Goal: Transaction & Acquisition: Download file/media

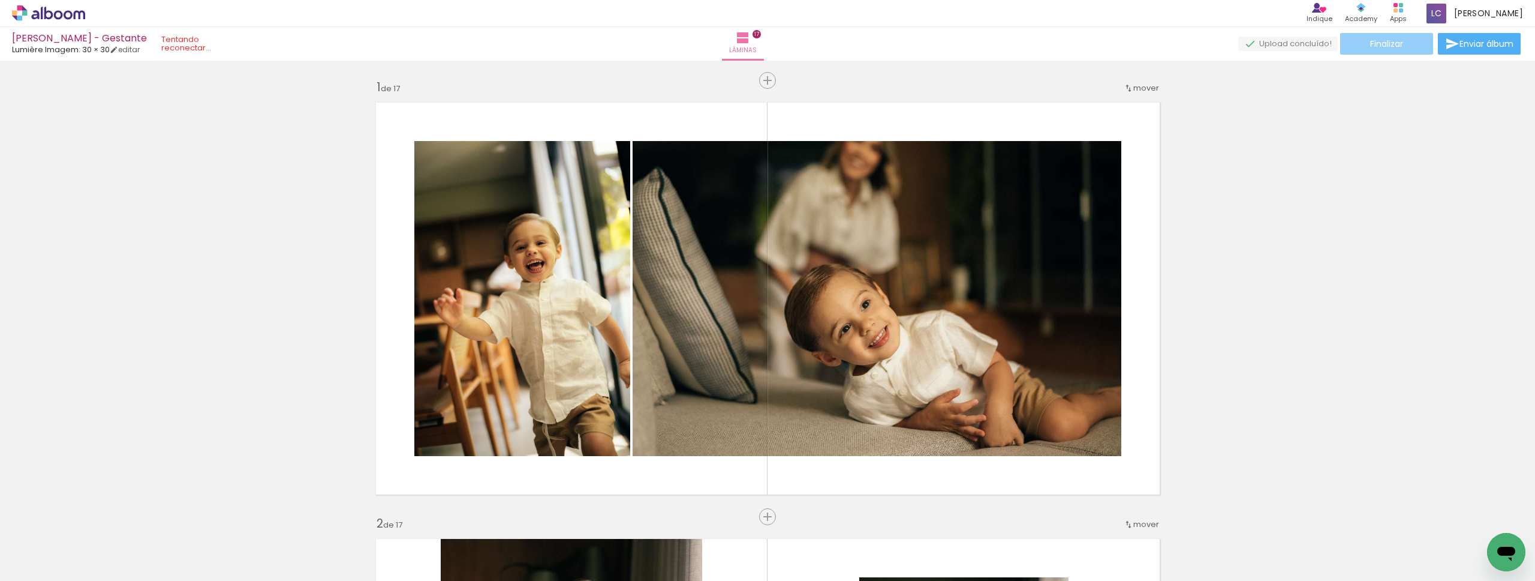
click at [1383, 48] on span "Finalizar" at bounding box center [1387, 44] width 33 height 8
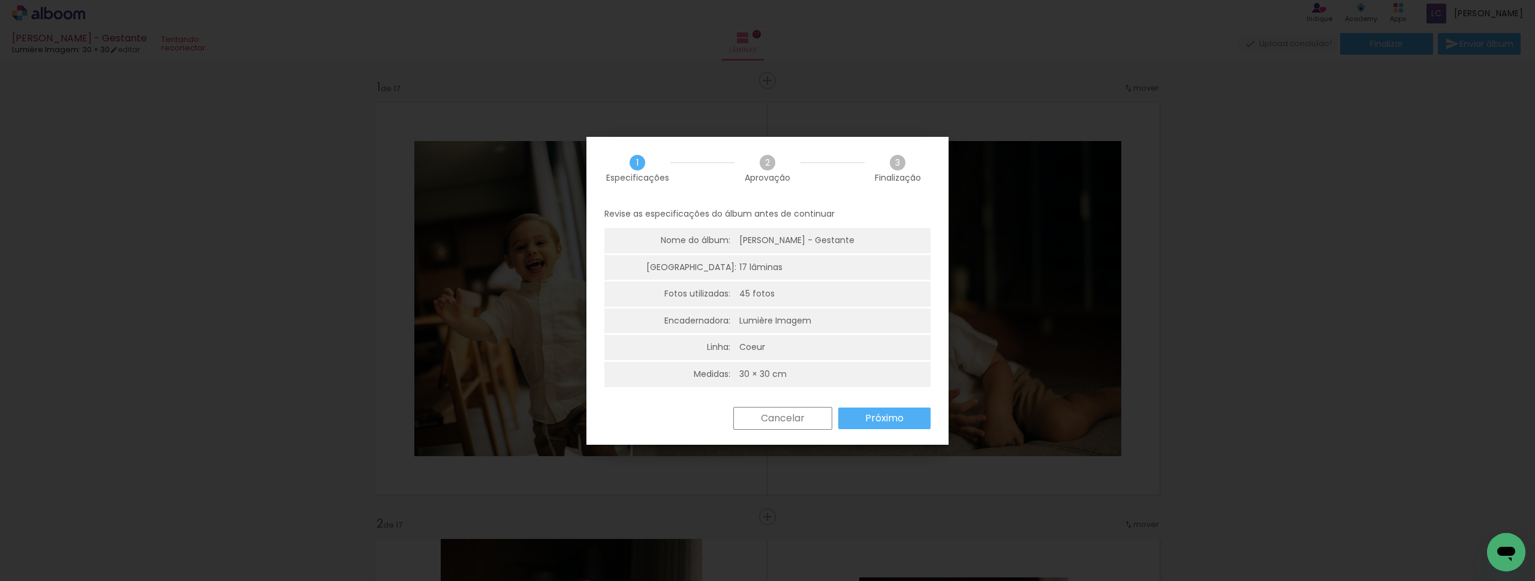
click at [0, 0] on slot "Próximo" at bounding box center [0, 0] width 0 height 0
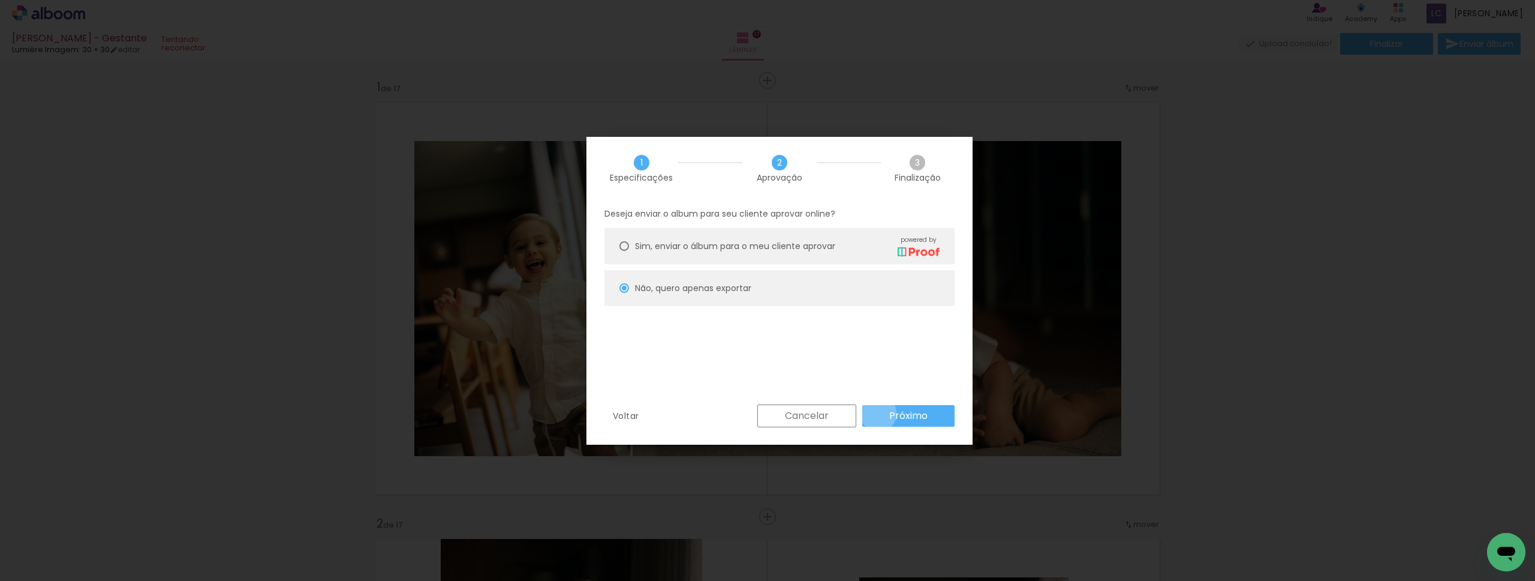
click at [879, 413] on paper-button "Próximo" at bounding box center [908, 416] width 92 height 22
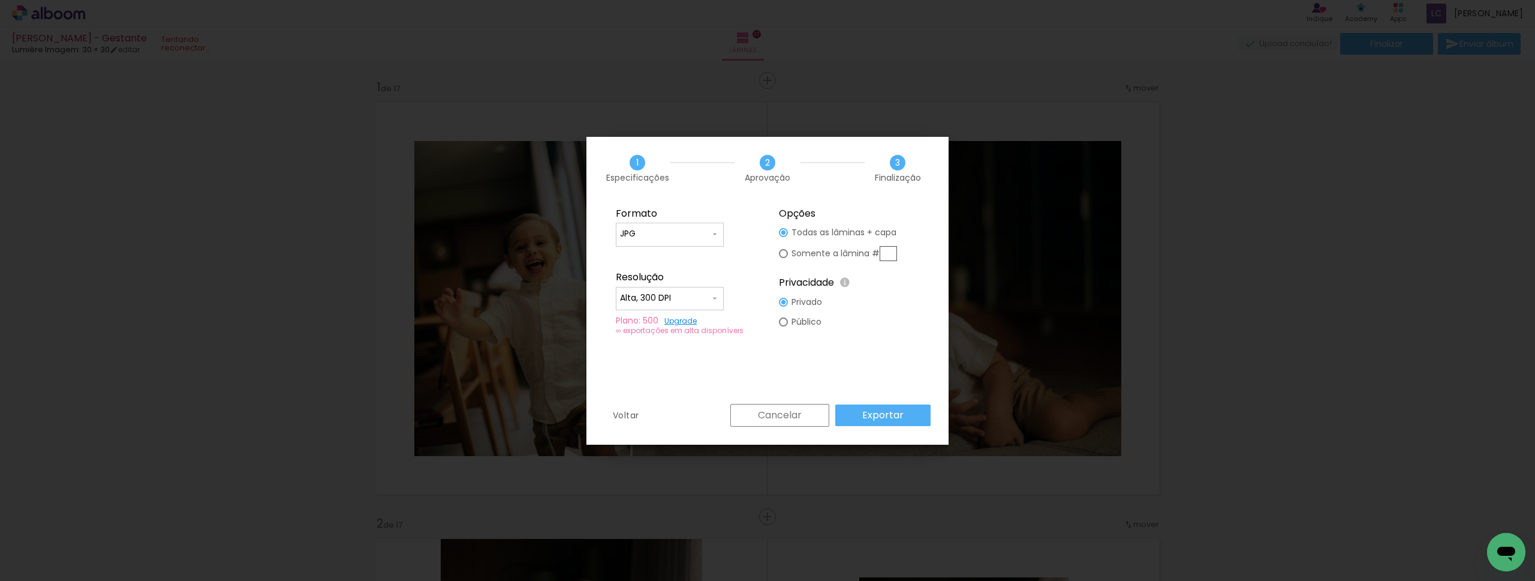
click at [871, 404] on div "Cancelar Exportar" at bounding box center [828, 415] width 206 height 23
click at [0, 0] on slot "Exportar" at bounding box center [0, 0] width 0 height 0
click at [809, 399] on div "Formato JPG PDF Resolução Alta, 300 DPI Baixa Plano: 500 Upgrade ∞ exportações …" at bounding box center [768, 302] width 362 height 204
click at [0, 0] on slot "Cancelar" at bounding box center [0, 0] width 0 height 0
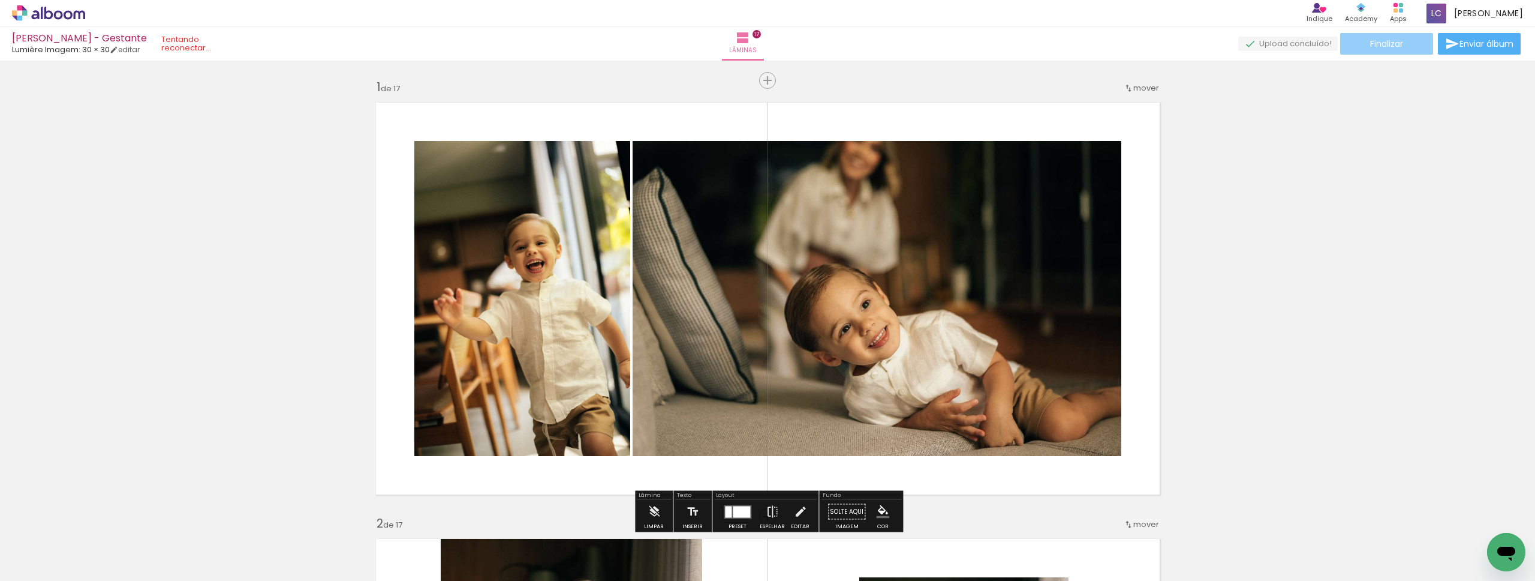
click at [1409, 50] on paper-button "Finalizar" at bounding box center [1387, 44] width 93 height 22
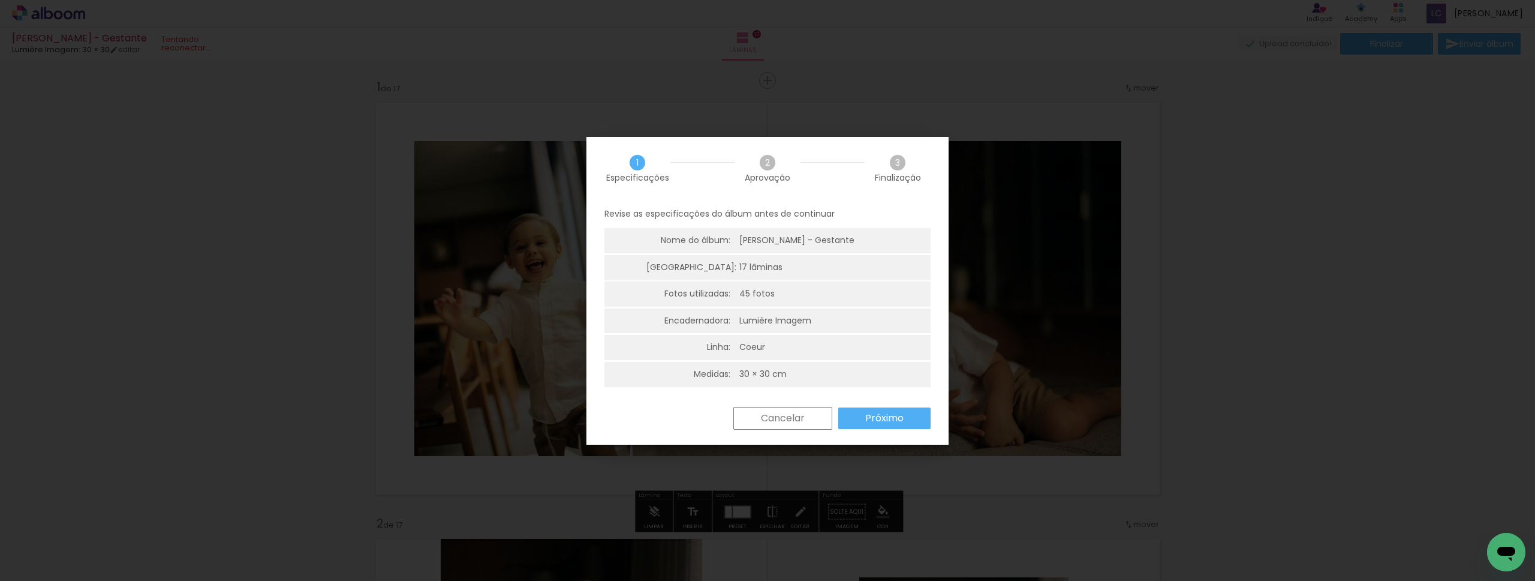
click at [0, 0] on slot "Próximo" at bounding box center [0, 0] width 0 height 0
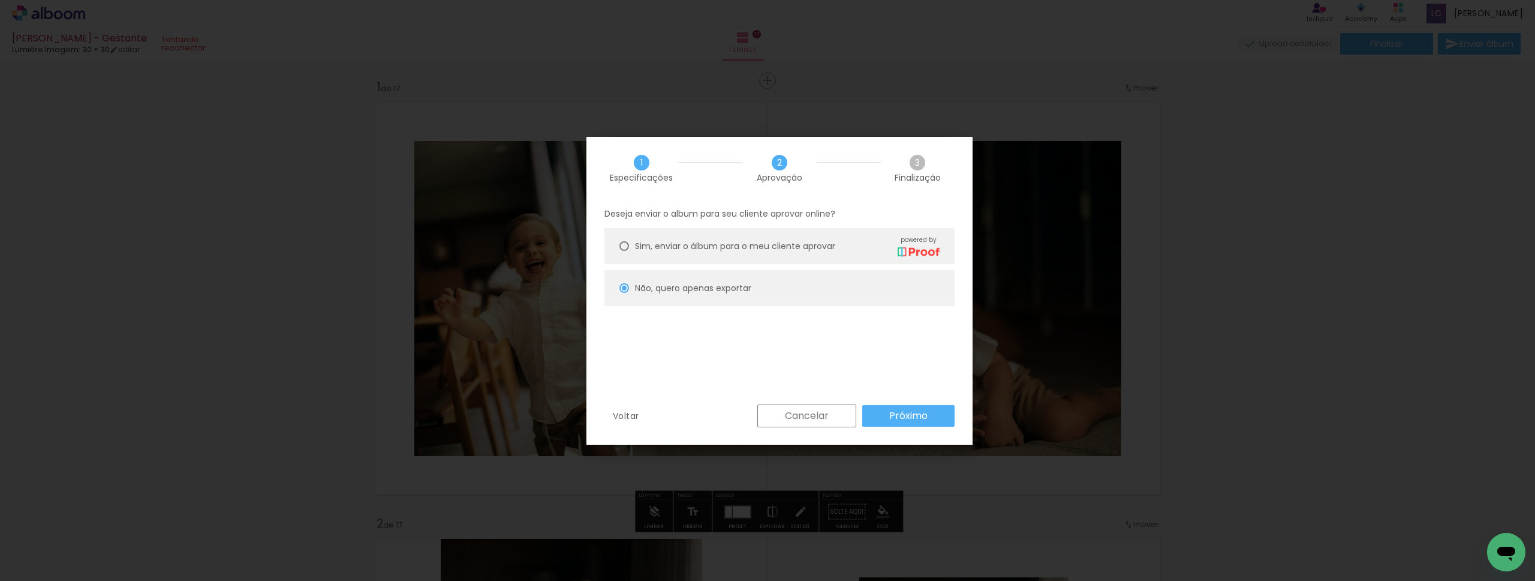
click at [880, 410] on paper-button "Próximo" at bounding box center [908, 416] width 92 height 22
type input "Alta, 300 DPI"
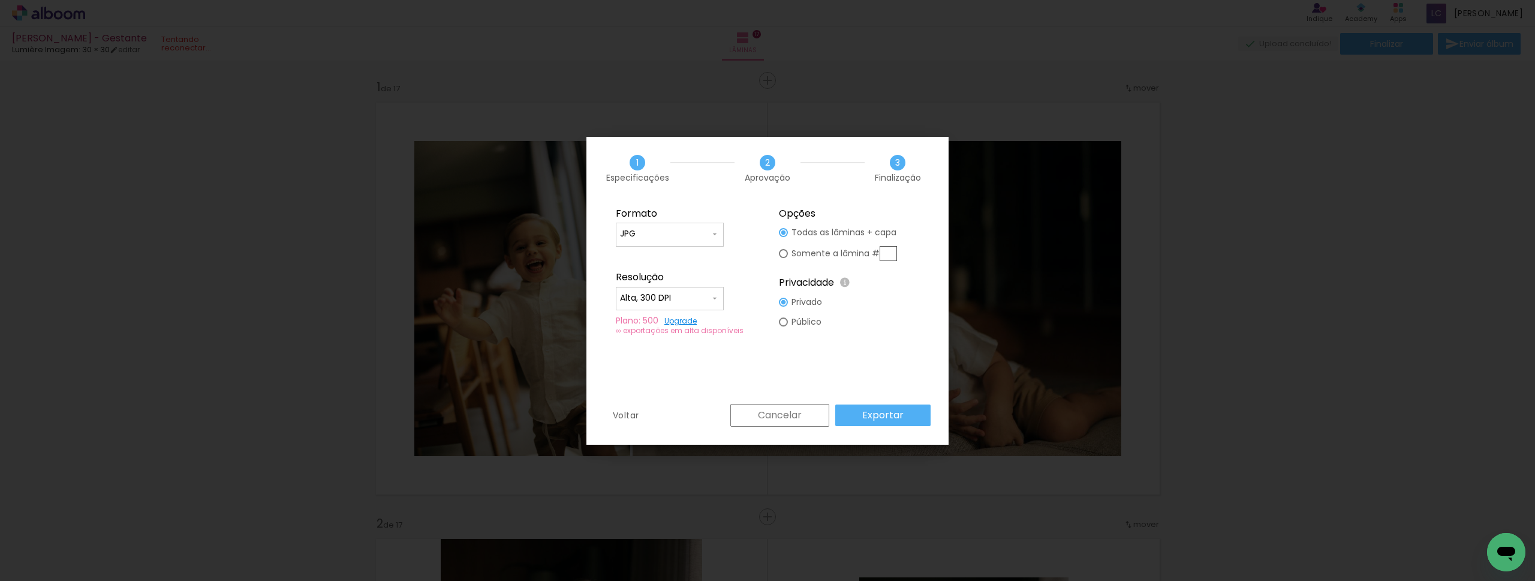
click at [0, 0] on slot "Exportar" at bounding box center [0, 0] width 0 height 0
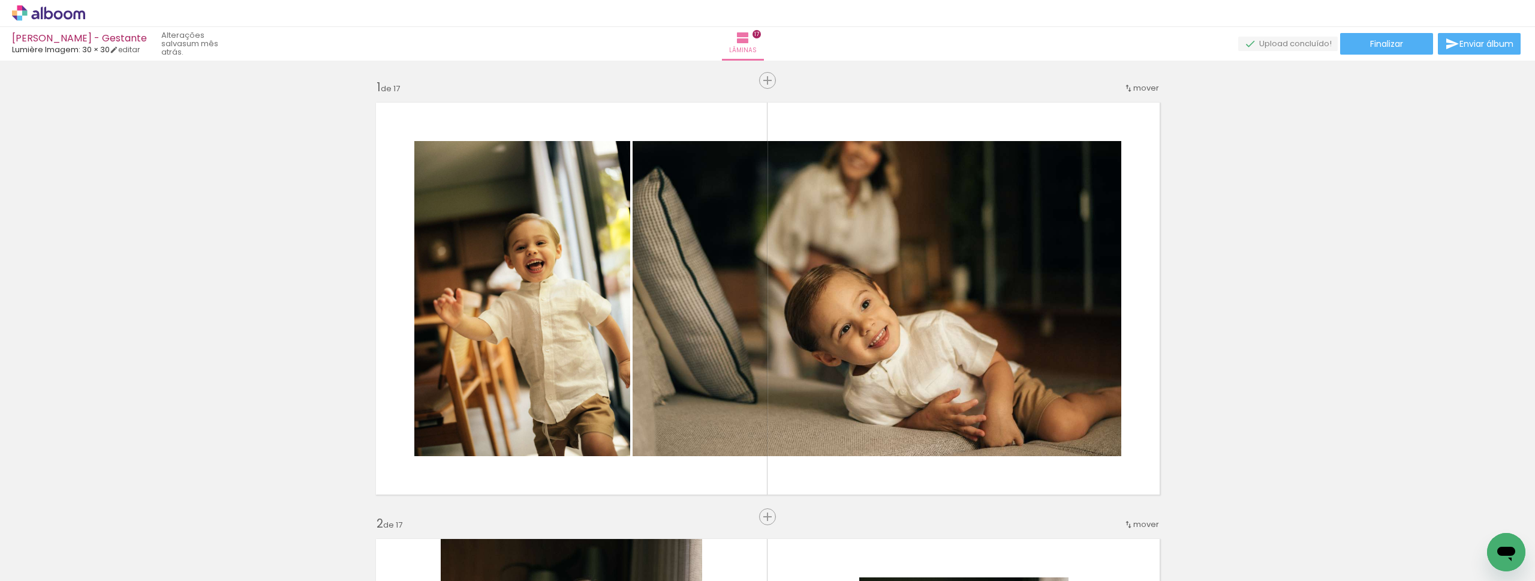
click at [1399, 41] on span "Finalizar" at bounding box center [1387, 44] width 33 height 8
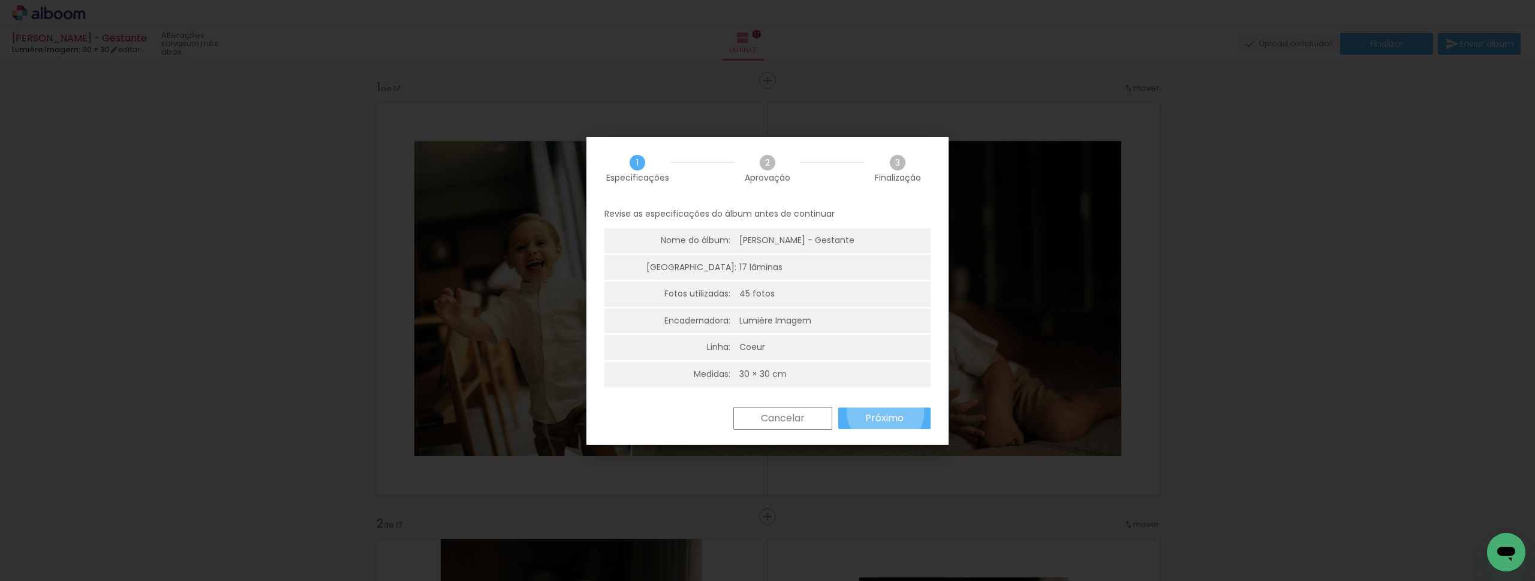
click at [0, 0] on slot "Próximo" at bounding box center [0, 0] width 0 height 0
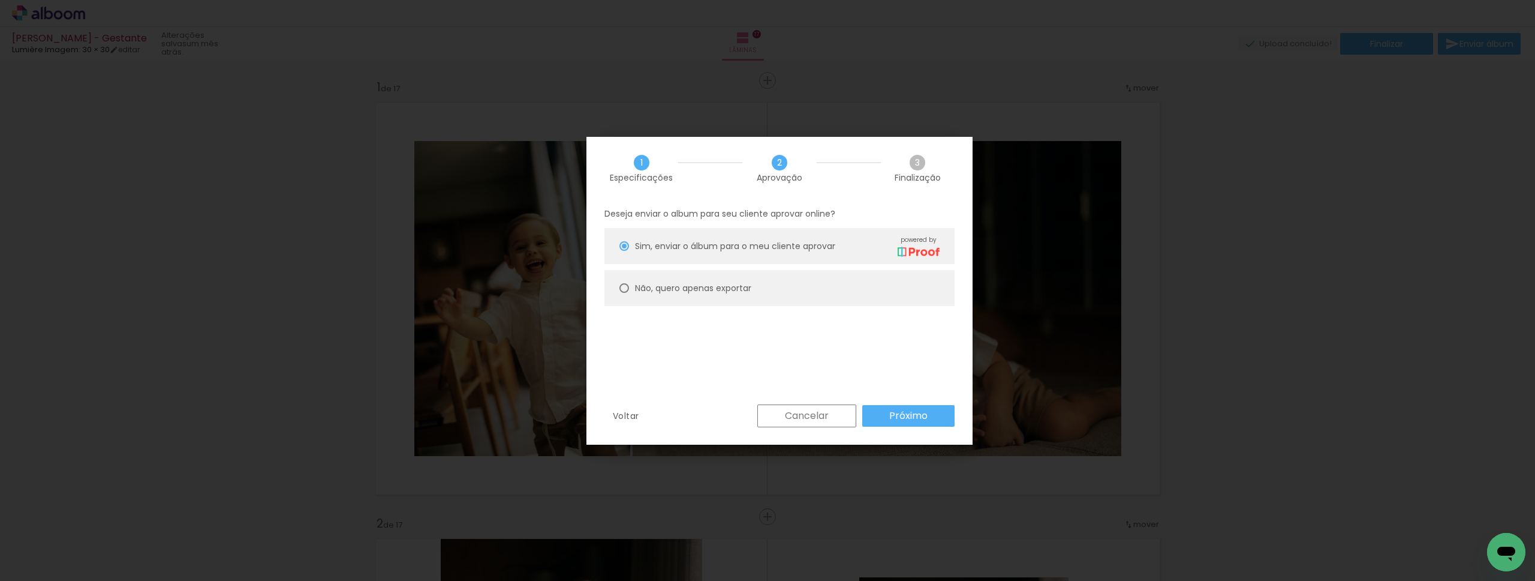
click at [828, 298] on paper-radio-button "Não, quero apenas exportar" at bounding box center [780, 288] width 350 height 36
type paper-radio-button "on"
click at [880, 411] on paper-button "Próximo" at bounding box center [908, 416] width 92 height 22
type input "Alta, 300 DPI"
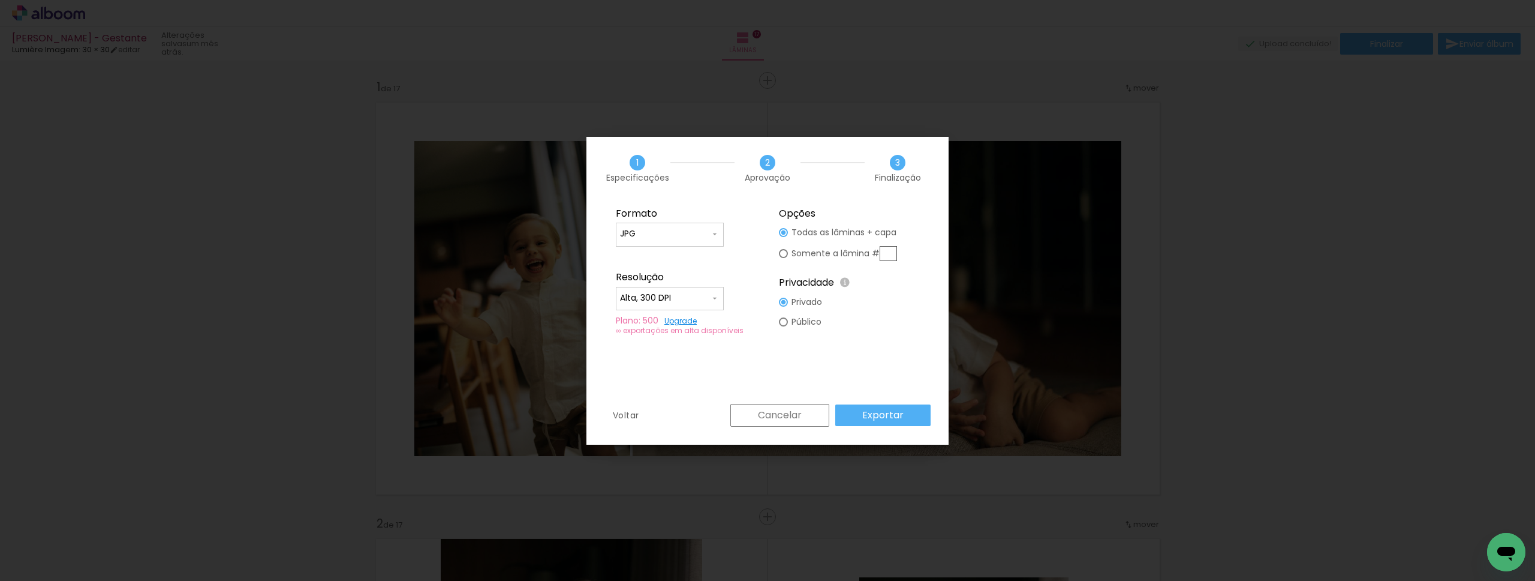
click at [0, 0] on slot "Exportar" at bounding box center [0, 0] width 0 height 0
